Goal: Browse casually

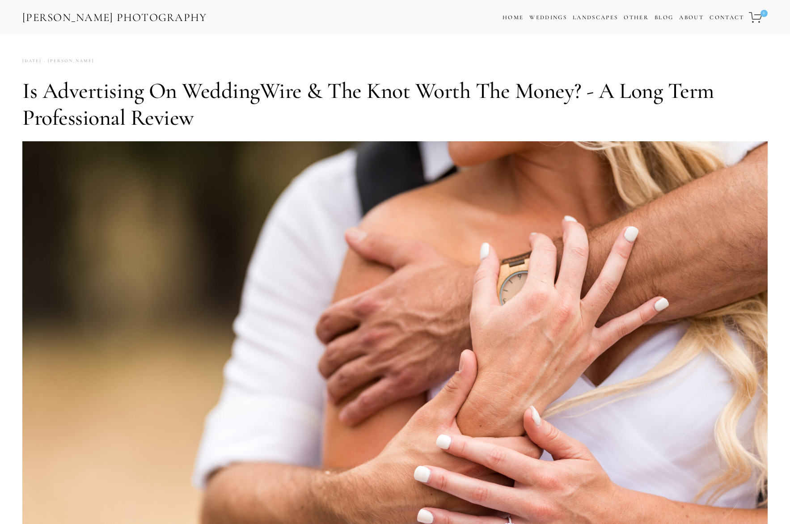
click at [140, 18] on link "[PERSON_NAME] Photography" at bounding box center [114, 18] width 187 height 20
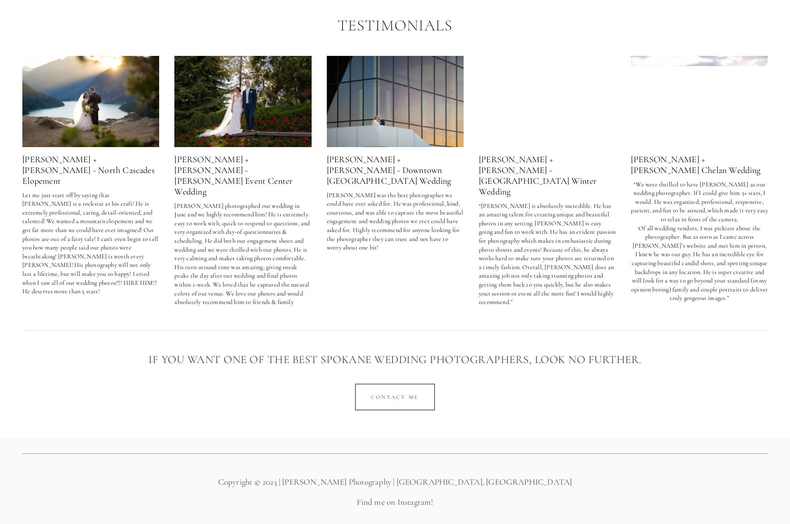
scroll to position [1653, 0]
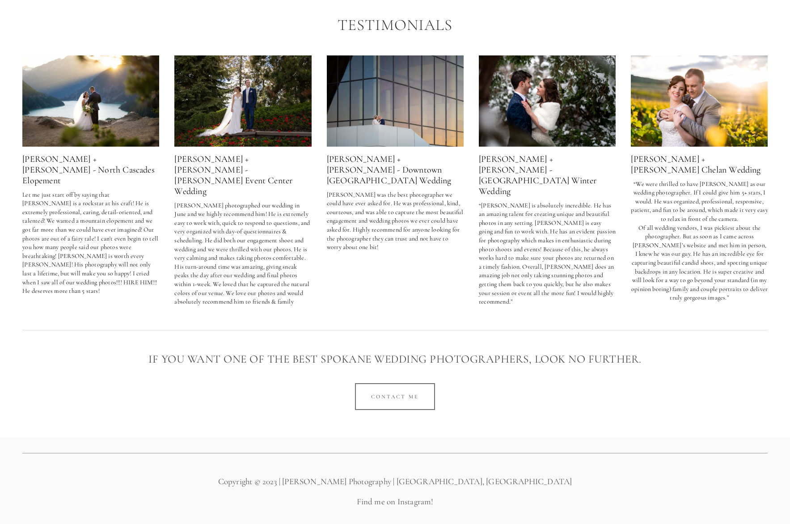
click at [276, 154] on link "[PERSON_NAME] + [PERSON_NAME] - [PERSON_NAME] Event Center Wedding" at bounding box center [233, 175] width 118 height 43
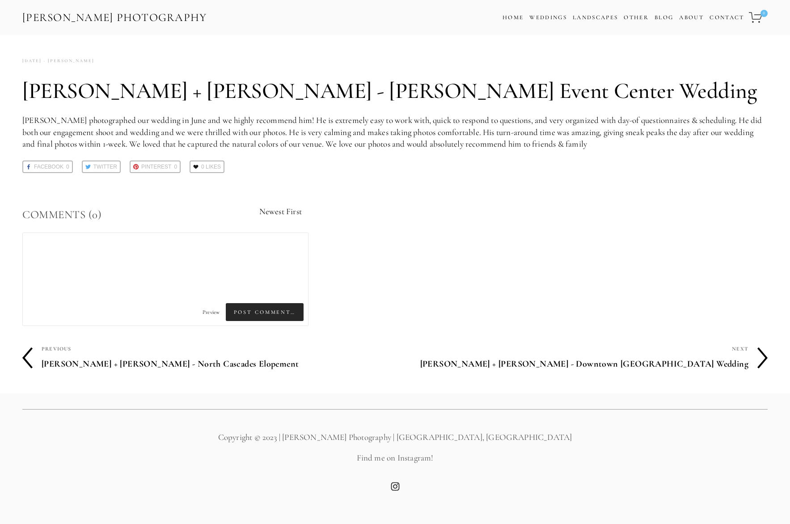
click at [762, 360] on icon at bounding box center [763, 358] width 10 height 21
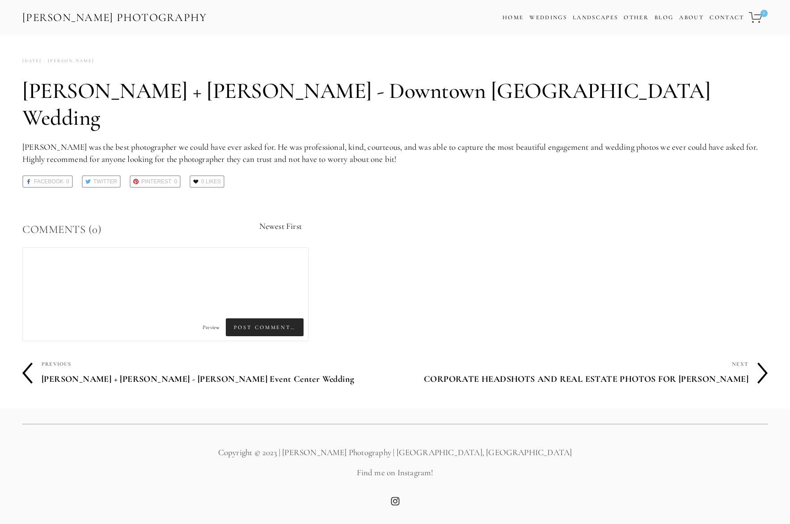
click at [762, 363] on polyline at bounding box center [763, 373] width 8 height 20
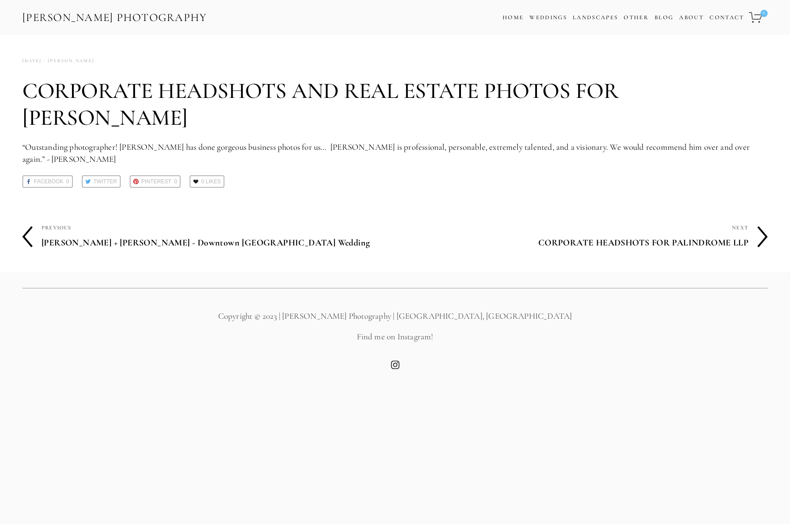
click at [762, 361] on nav at bounding box center [395, 367] width 746 height 13
click at [557, 17] on link "Weddings" at bounding box center [549, 17] width 38 height 7
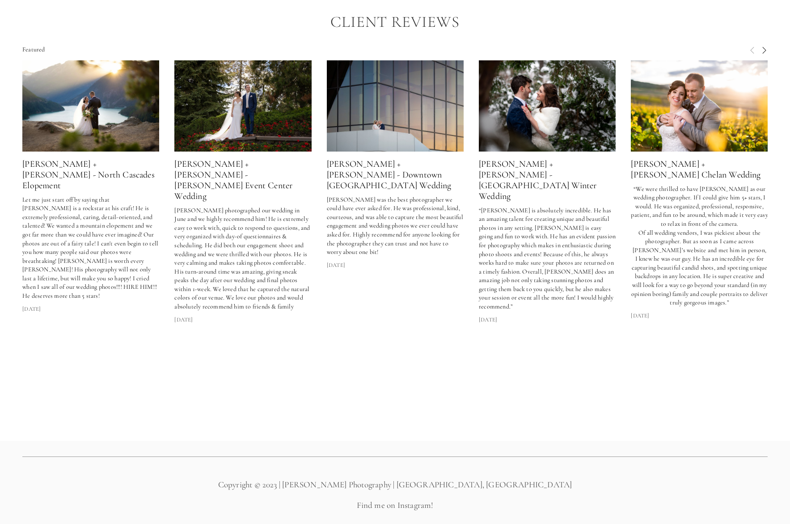
scroll to position [2440, 0]
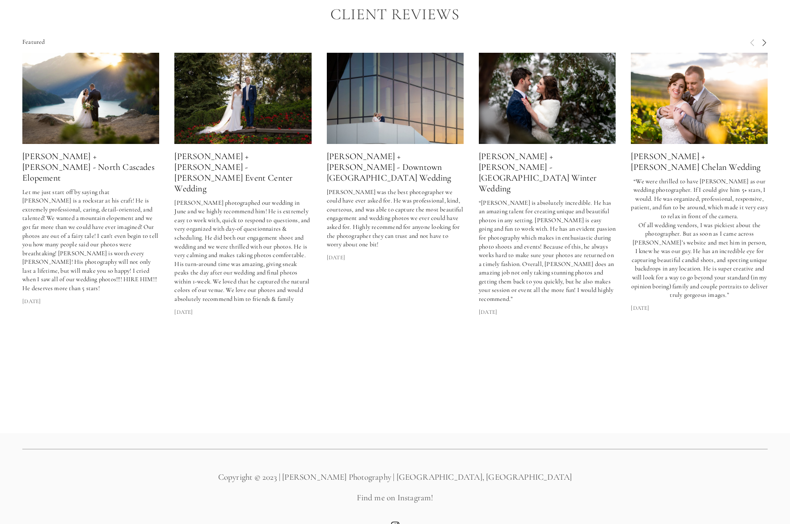
click at [99, 132] on img at bounding box center [90, 98] width 137 height 91
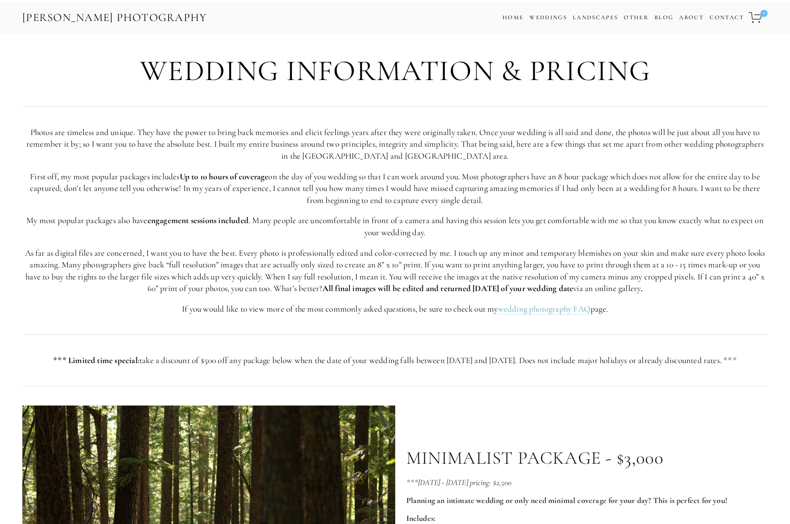
scroll to position [2302, 0]
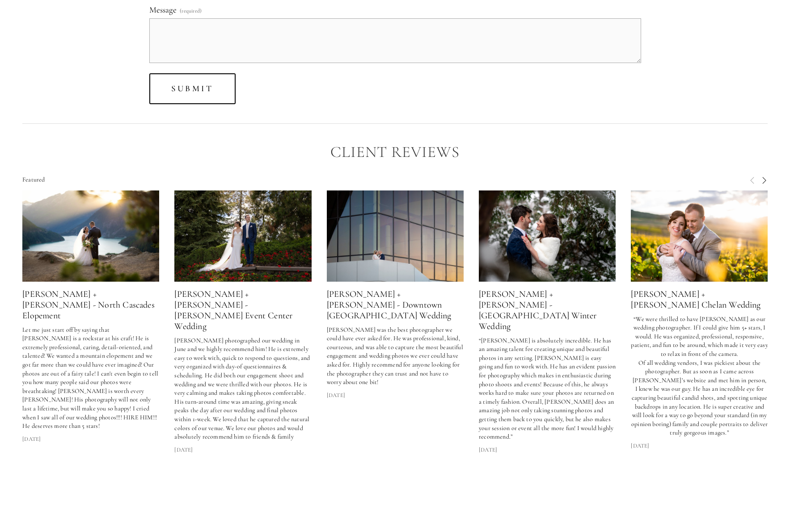
click at [761, 184] on div at bounding box center [757, 183] width 22 height 15
click at [763, 181] on span "Next" at bounding box center [764, 180] width 7 height 8
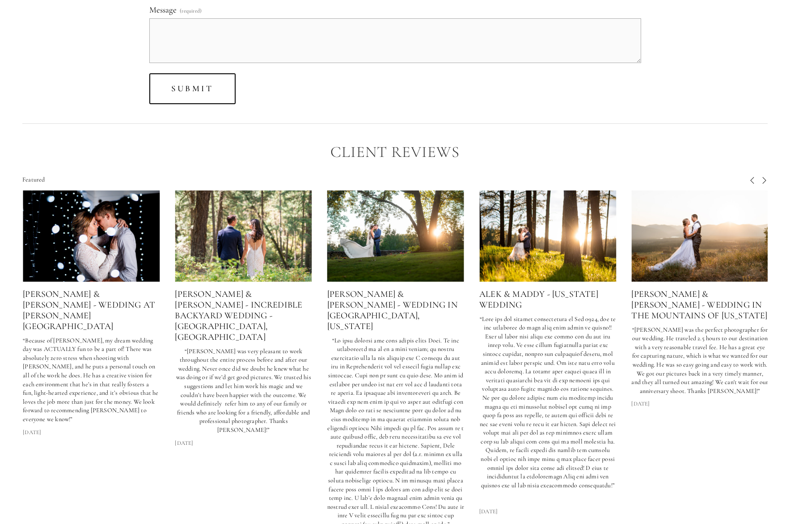
click at [763, 181] on span "Next" at bounding box center [764, 180] width 7 height 8
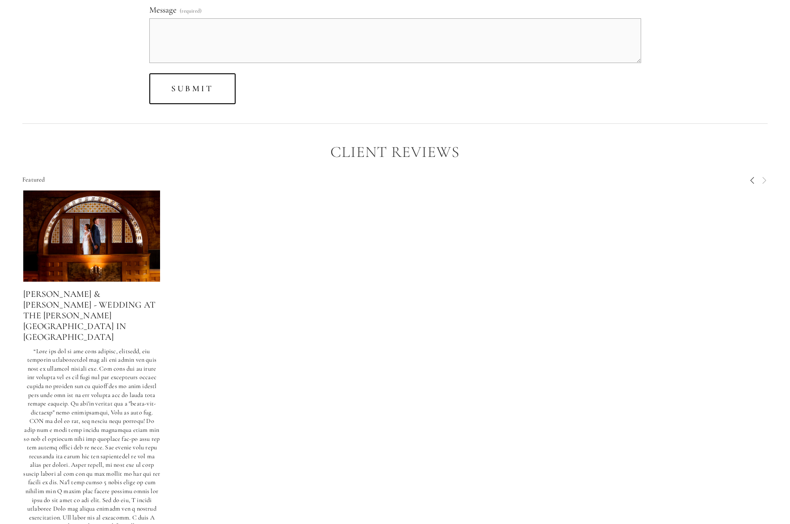
click at [763, 181] on span "Next" at bounding box center [764, 180] width 7 height 8
